Goal: Browse casually

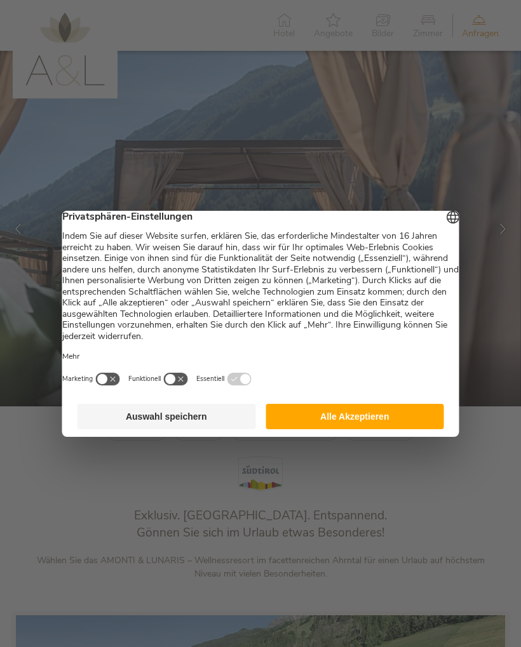
click at [385, 430] on button "Alle Akzeptieren" at bounding box center [355, 416] width 179 height 25
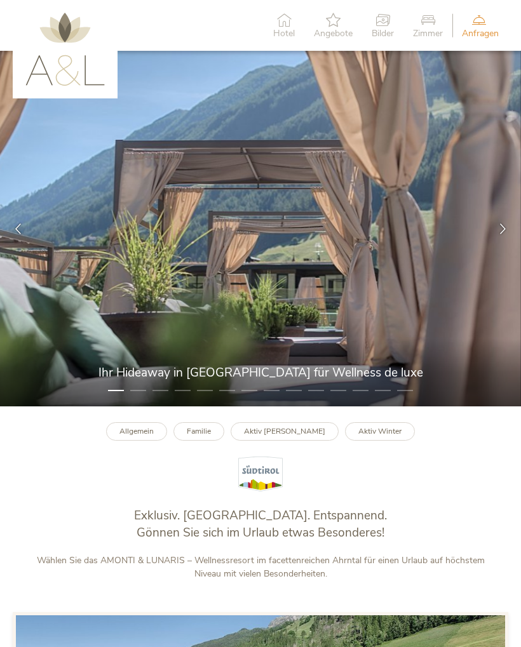
click at [509, 219] on div at bounding box center [503, 229] width 36 height 36
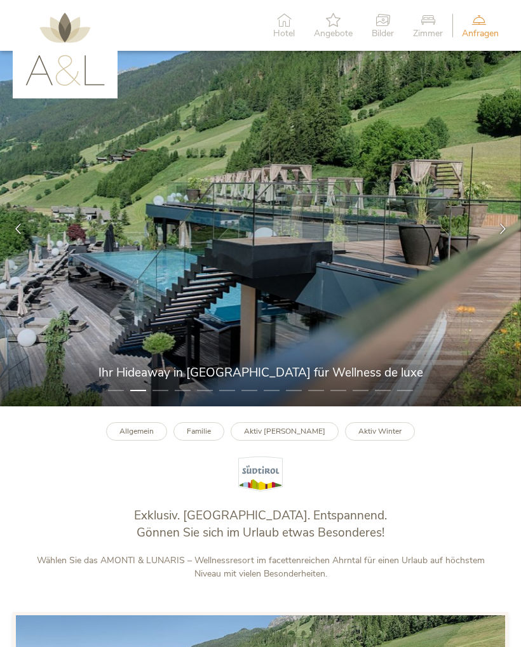
click at [502, 230] on icon at bounding box center [502, 229] width 11 height 11
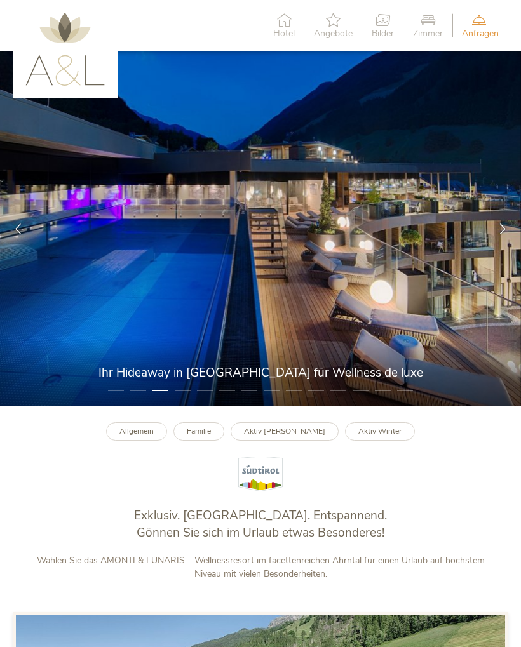
click at [508, 229] on div at bounding box center [503, 229] width 36 height 36
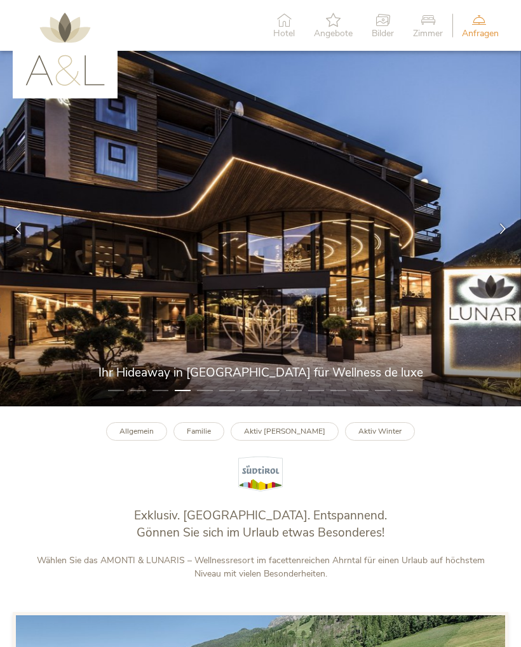
click at [506, 227] on icon at bounding box center [502, 229] width 11 height 11
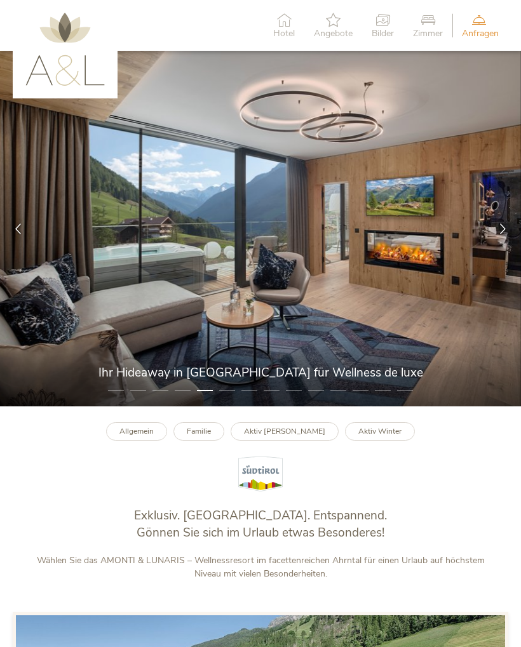
click at [504, 229] on icon at bounding box center [502, 229] width 11 height 11
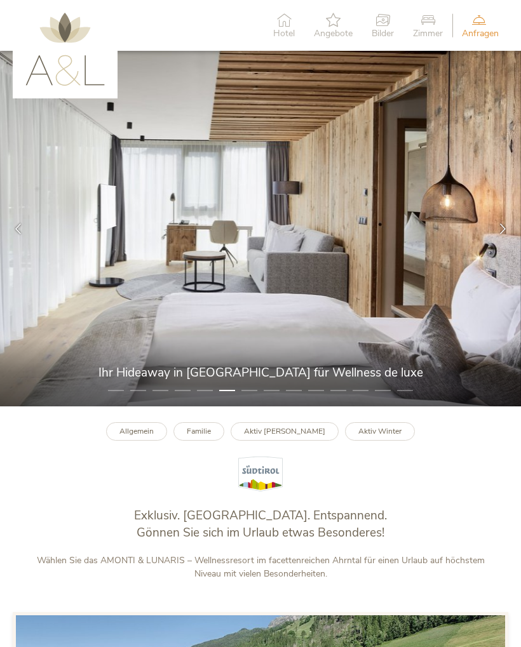
click at [504, 227] on icon at bounding box center [502, 229] width 11 height 11
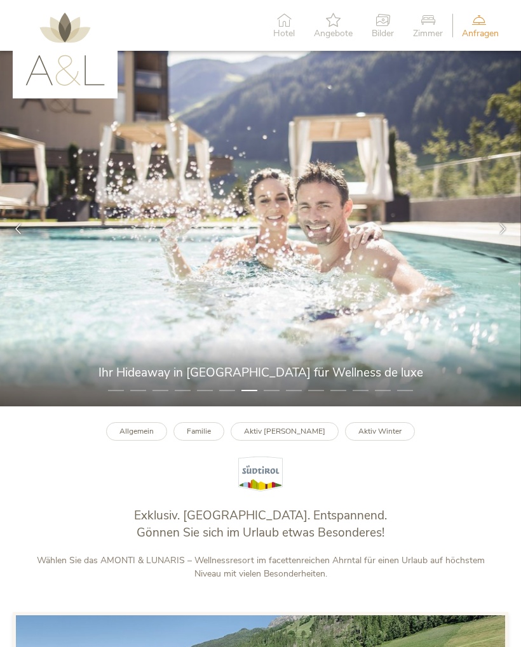
click at [506, 226] on icon at bounding box center [502, 229] width 11 height 11
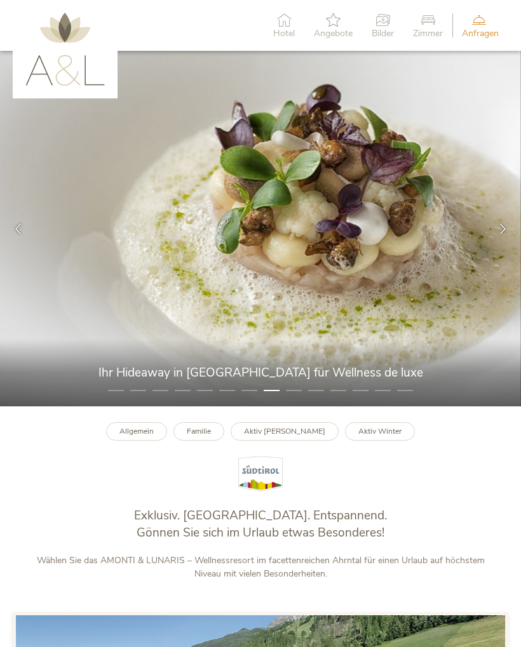
click at [506, 224] on icon at bounding box center [502, 229] width 11 height 11
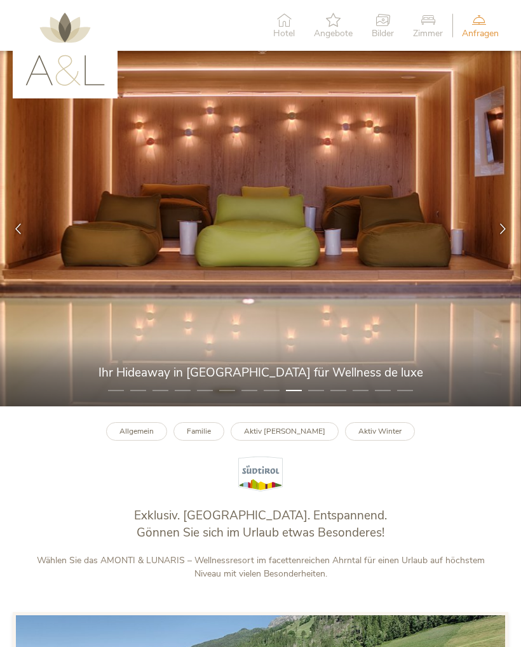
click at [500, 227] on icon at bounding box center [502, 229] width 11 height 11
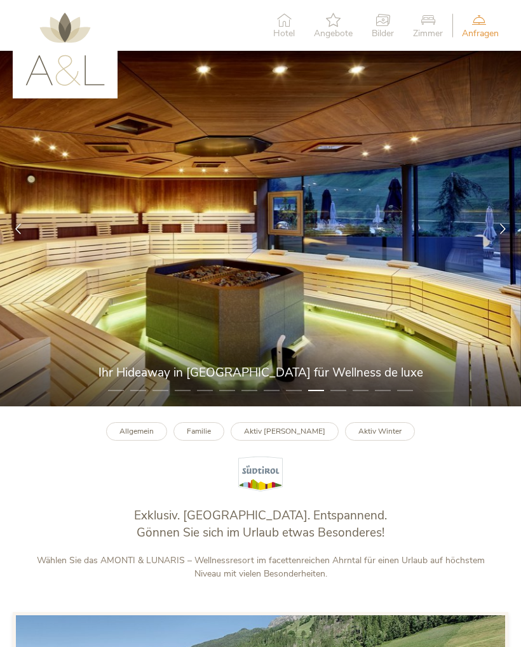
click at [496, 226] on div at bounding box center [503, 229] width 36 height 36
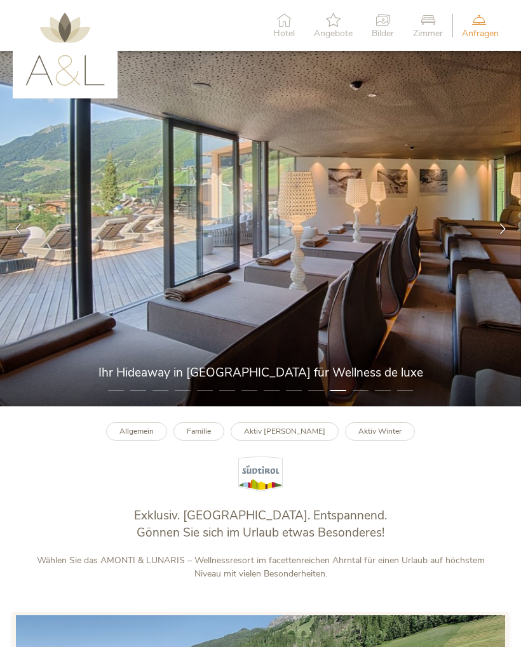
click at [504, 224] on icon at bounding box center [502, 229] width 11 height 11
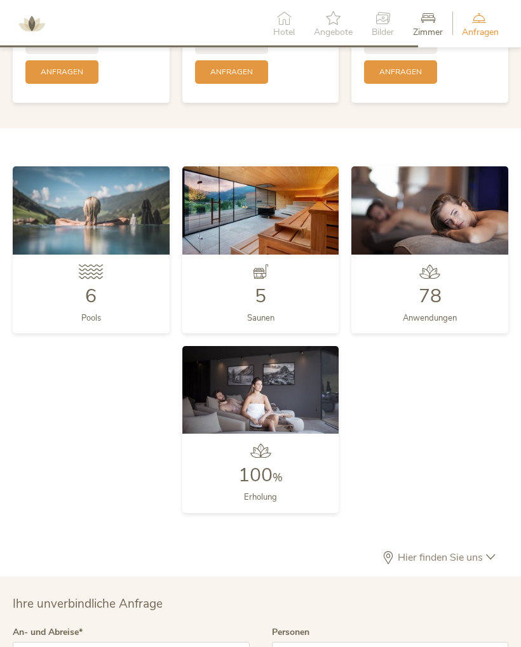
scroll to position [2731, 0]
